Goal: Task Accomplishment & Management: Complete application form

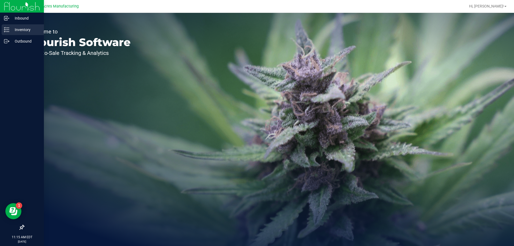
click at [12, 30] on p "Inventory" at bounding box center [25, 29] width 32 height 6
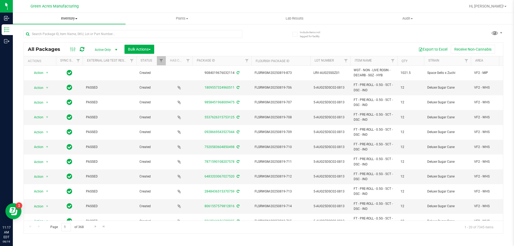
click at [68, 17] on span "Inventory" at bounding box center [69, 18] width 113 height 5
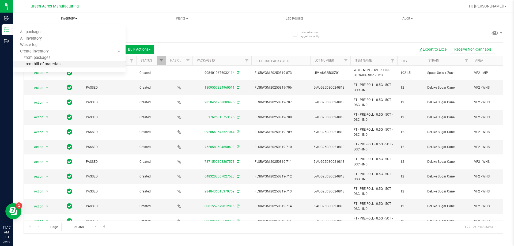
click at [70, 65] on li "From bill of materials" at bounding box center [69, 64] width 113 height 6
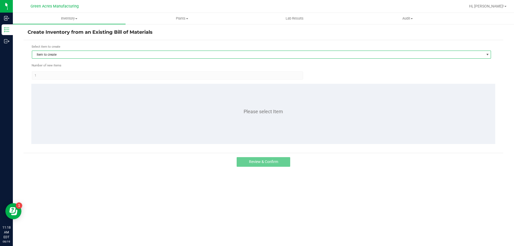
click at [67, 54] on span "Item to create" at bounding box center [258, 54] width 452 height 7
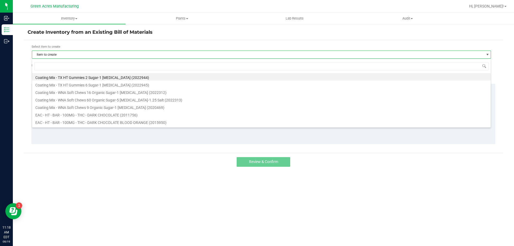
scroll to position [8, 459]
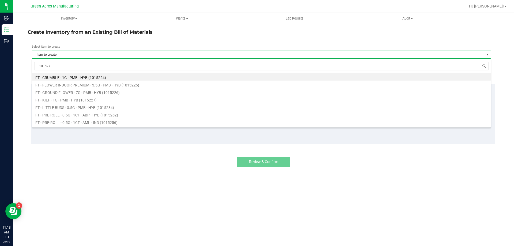
type input "1015270"
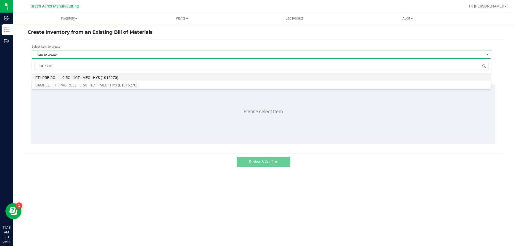
click at [93, 79] on li "FT - PRE-ROLL - 0.5G - 1CT - MEC - HYS (1015270)" at bounding box center [261, 76] width 459 height 7
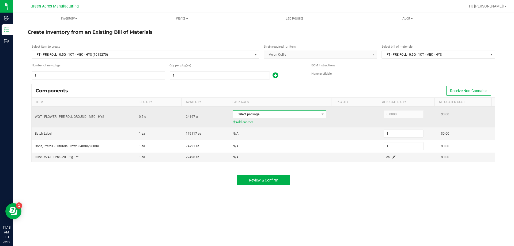
click at [283, 115] on span "Select package" at bounding box center [276, 114] width 86 height 7
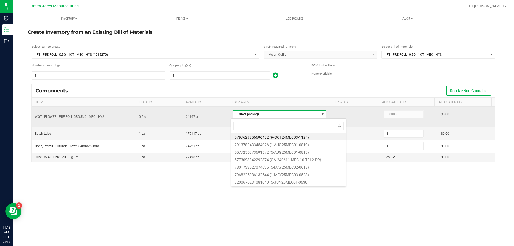
scroll to position [8, 92]
type input "2913782433454026"
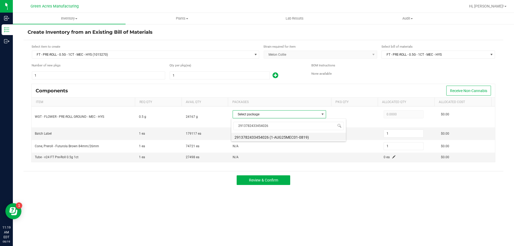
click at [281, 137] on li "2913782433454026 (1-AUG25MEC01-0819)" at bounding box center [288, 136] width 115 height 7
type input "0.5000"
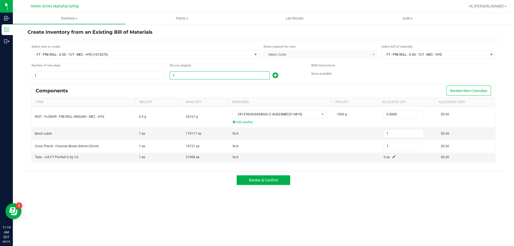
click at [234, 76] on input "1" at bounding box center [220, 75] width 100 height 7
type input "19"
type input "190"
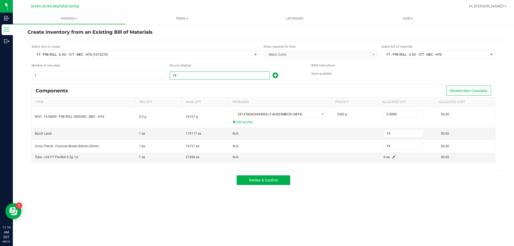
type input "190"
type input "1908"
type input "1,908"
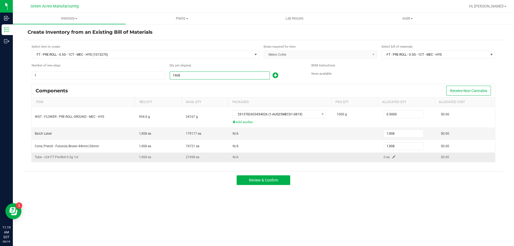
type input "1,908"
click at [392, 156] on span at bounding box center [393, 156] width 3 height 3
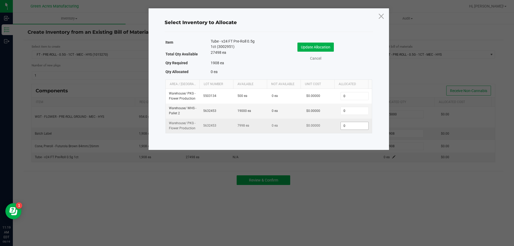
click at [357, 126] on input "0" at bounding box center [354, 125] width 27 height 7
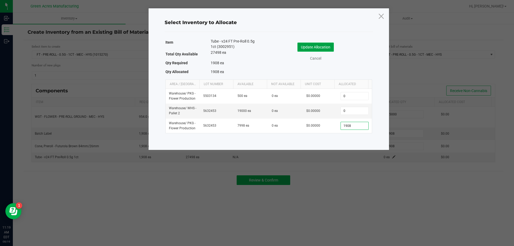
type input "1,908"
click at [318, 50] on button "Update Allocation" at bounding box center [315, 47] width 36 height 9
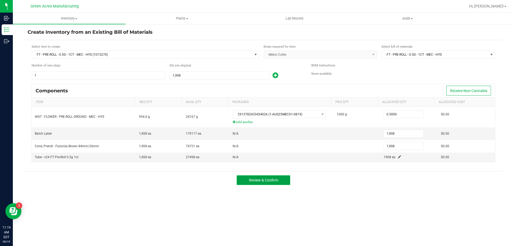
click at [270, 176] on button "Review & Confirm" at bounding box center [264, 180] width 54 height 10
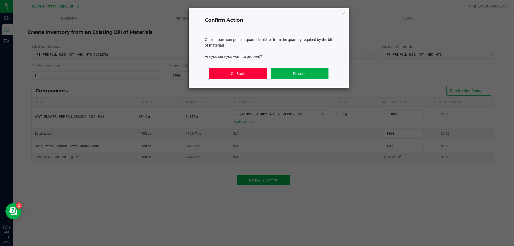
click at [245, 75] on button "Go Back" at bounding box center [238, 73] width 58 height 11
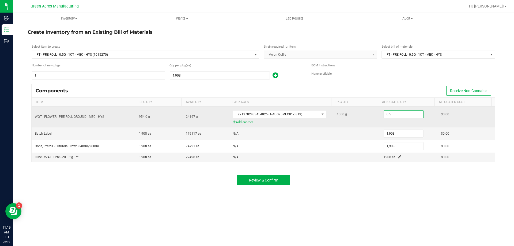
click at [399, 116] on input "0.5" at bounding box center [403, 114] width 39 height 7
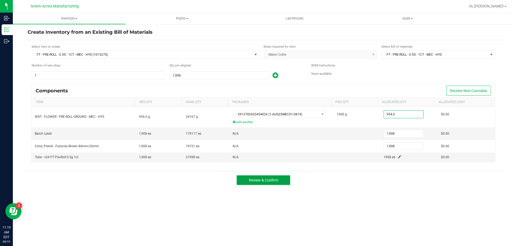
type input "954.0000"
click at [254, 182] on span "Review & Confirm" at bounding box center [263, 180] width 29 height 4
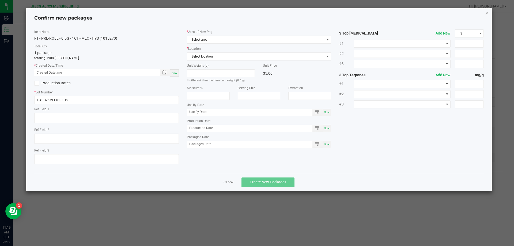
click at [174, 70] on div "Now" at bounding box center [174, 72] width 9 height 7
type input "[DATE] 11:19 AM"
click at [211, 38] on span "Select area" at bounding box center [255, 39] width 137 height 7
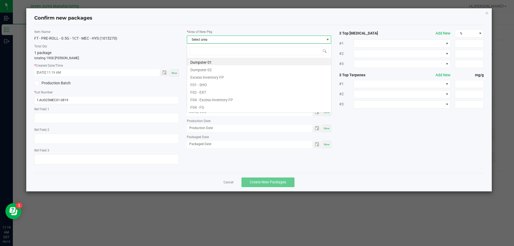
scroll to position [8, 145]
click at [226, 104] on li "F04 - FG" at bounding box center [259, 106] width 144 height 7
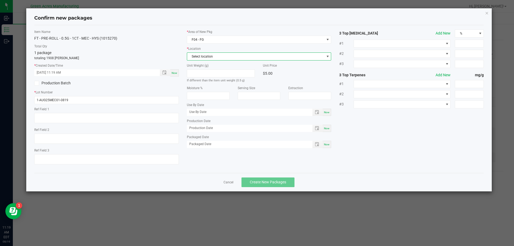
click at [221, 58] on span "Select location" at bounding box center [255, 56] width 137 height 7
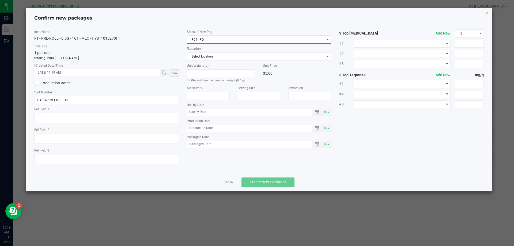
click at [218, 41] on span "F04 - FG" at bounding box center [255, 39] width 137 height 7
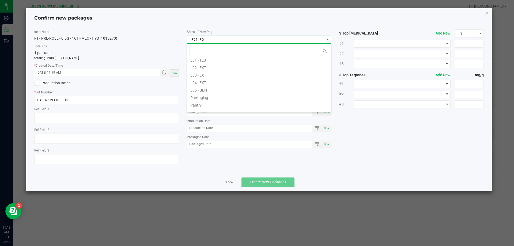
scroll to position [134, 0]
click at [220, 87] on li "Pantry / Secured Vault" at bounding box center [259, 84] width 144 height 7
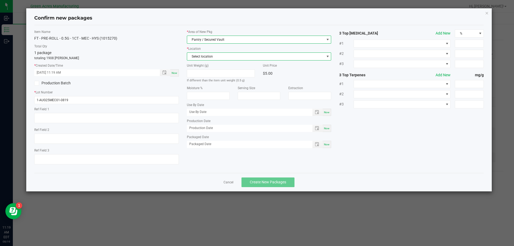
click at [215, 59] on span "Select location" at bounding box center [255, 56] width 137 height 7
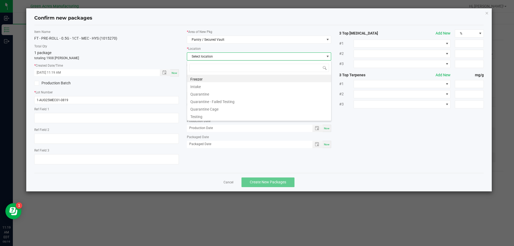
scroll to position [8, 145]
click at [215, 87] on li "Intake" at bounding box center [259, 85] width 144 height 7
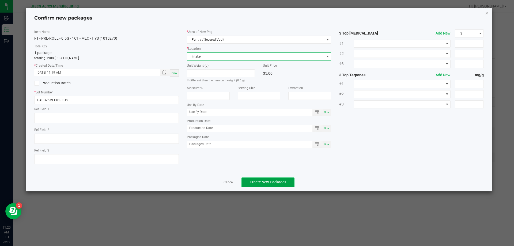
click at [261, 180] on span "Create New Packages" at bounding box center [268, 182] width 36 height 4
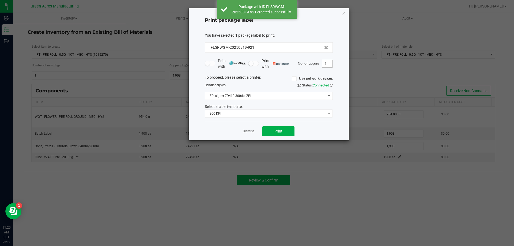
click at [328, 62] on input "1" at bounding box center [327, 63] width 10 height 7
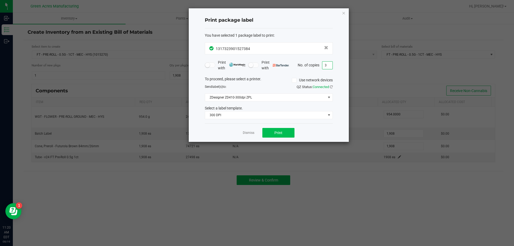
type input "3"
click at [281, 134] on span "Print" at bounding box center [278, 133] width 8 height 4
click at [270, 134] on button "Print" at bounding box center [278, 133] width 32 height 10
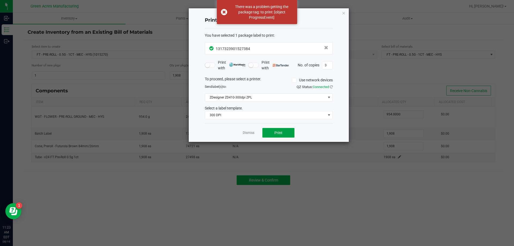
click at [278, 130] on button "Print" at bounding box center [278, 133] width 32 height 10
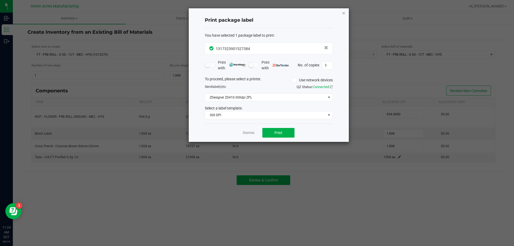
click at [344, 15] on icon "button" at bounding box center [344, 13] width 4 height 6
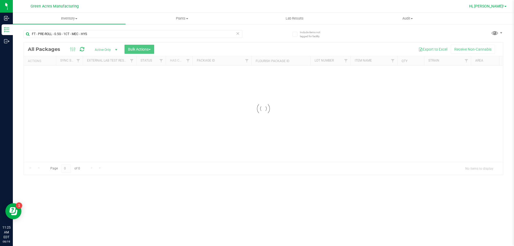
click at [494, 7] on span "Hi, [PERSON_NAME]!" at bounding box center [486, 6] width 35 height 4
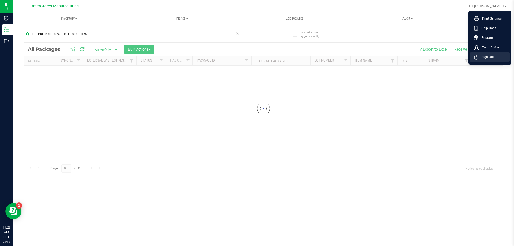
click at [482, 56] on span "Sign Out" at bounding box center [486, 56] width 16 height 5
